Goal: Navigation & Orientation: Find specific page/section

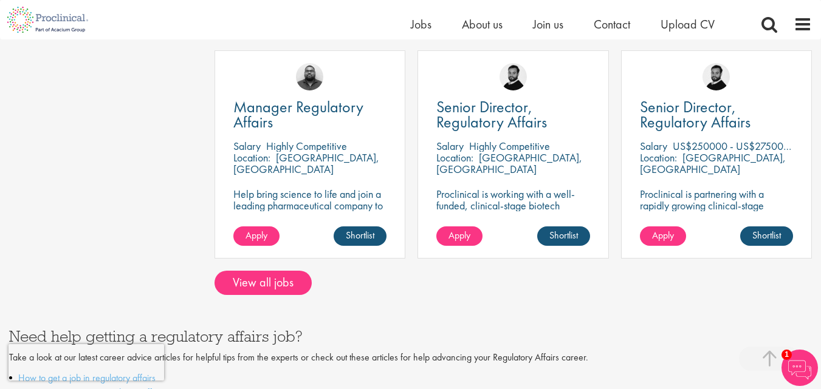
scroll to position [547, 0]
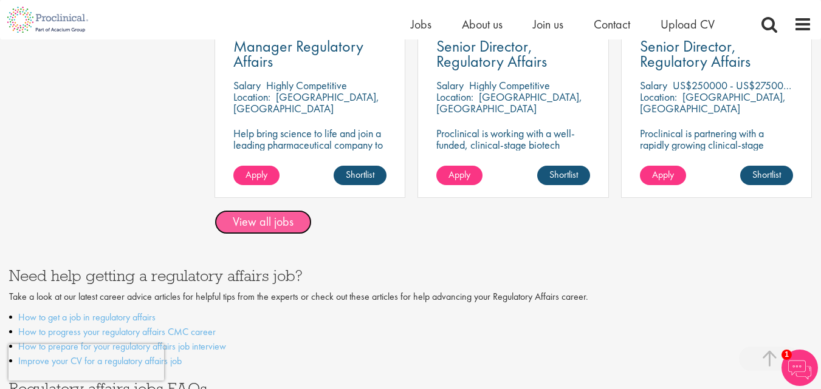
click at [286, 227] on link "View all jobs" at bounding box center [262, 222] width 97 height 24
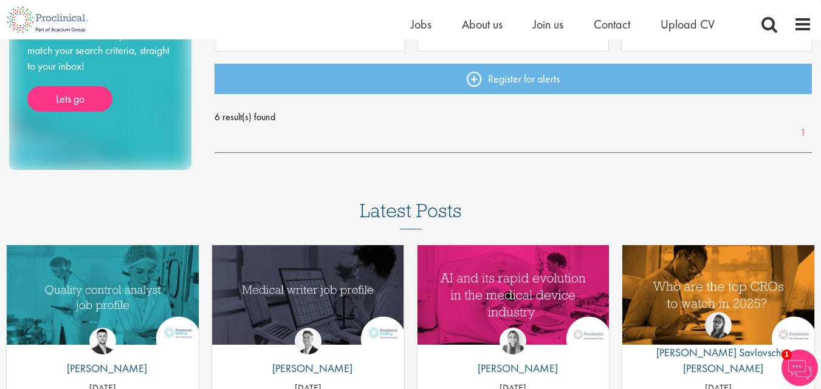
scroll to position [668, 0]
